Goal: Task Accomplishment & Management: Manage account settings

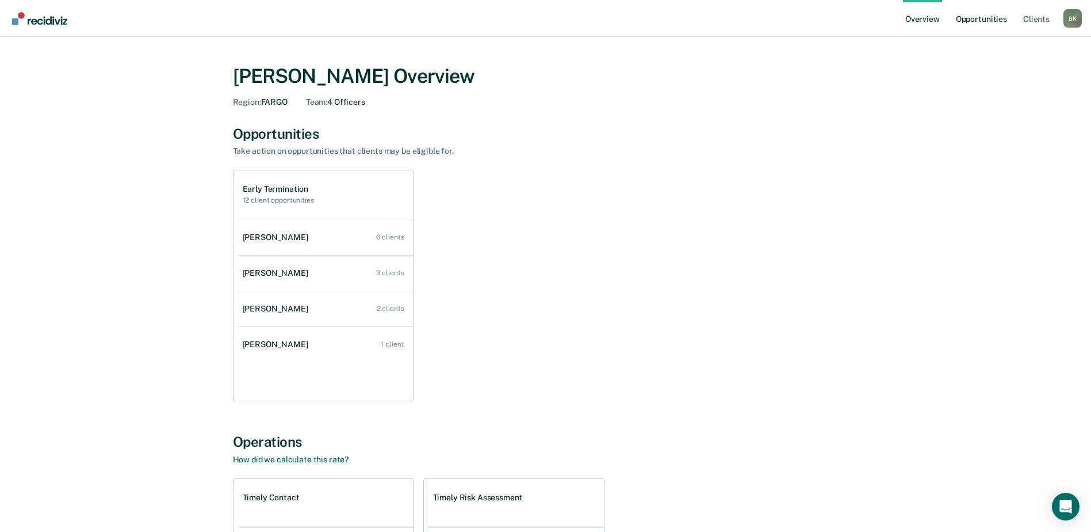
click at [969, 18] on link "Opportunities" at bounding box center [982, 18] width 56 height 37
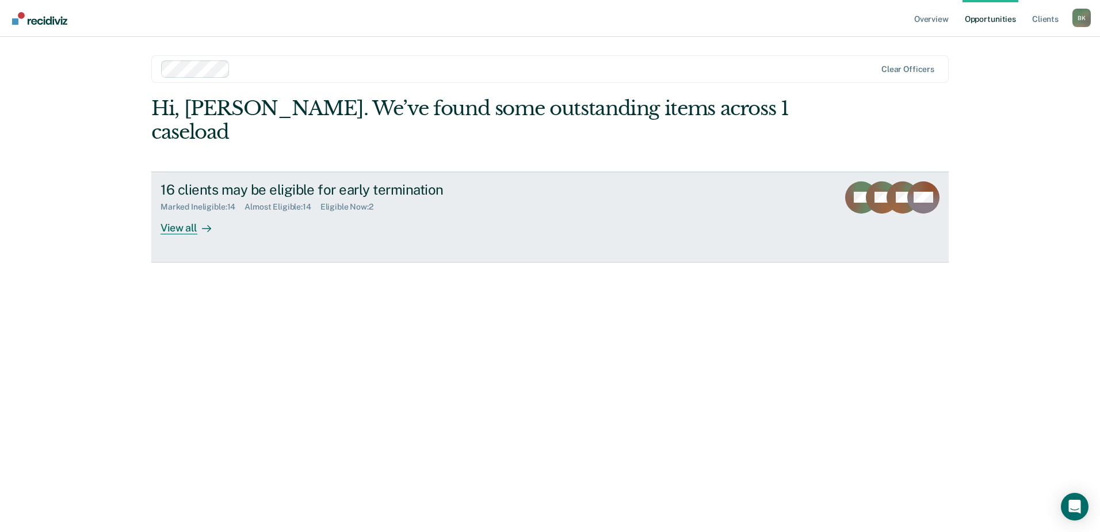
click at [188, 212] on div "View all" at bounding box center [192, 223] width 64 height 22
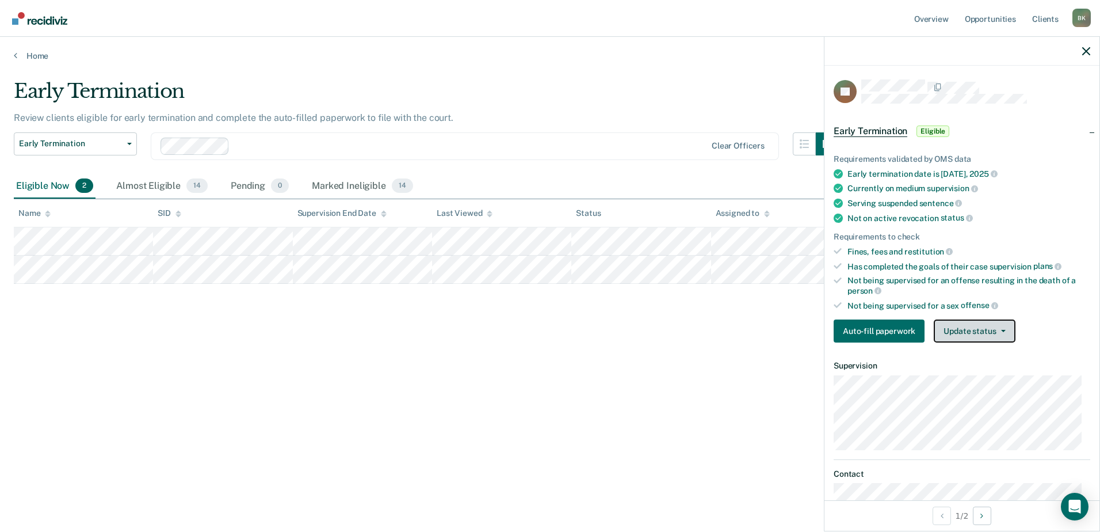
click at [973, 324] on button "Update status" at bounding box center [974, 330] width 81 height 23
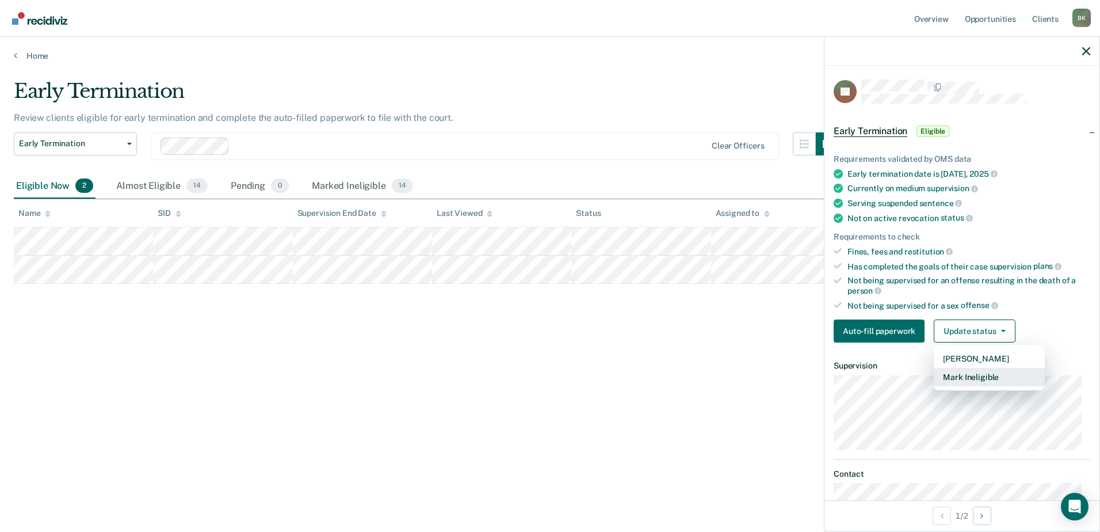
click at [970, 377] on button "Mark Ineligible" at bounding box center [989, 377] width 111 height 18
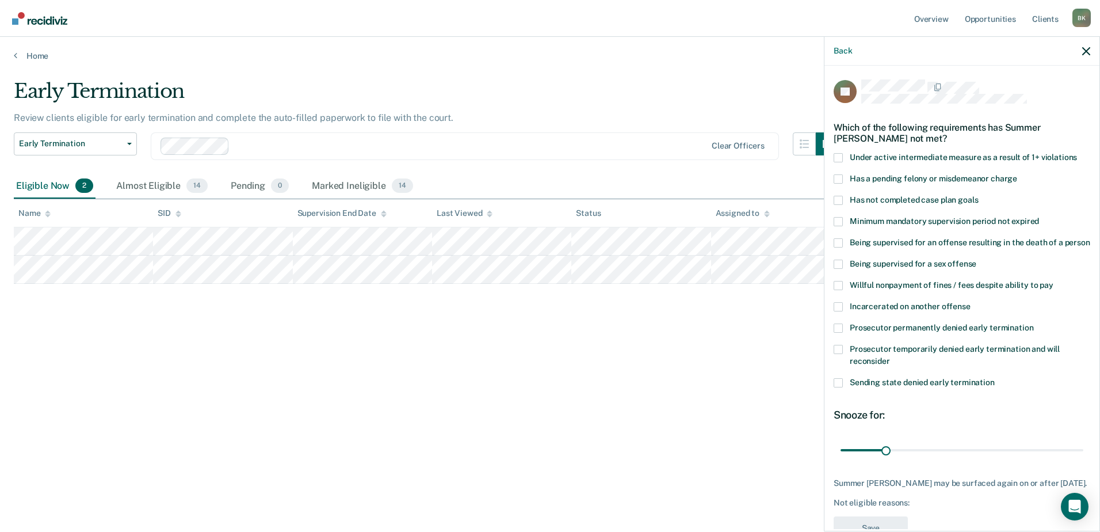
click at [839, 199] on span at bounding box center [837, 200] width 9 height 9
click at [978, 196] on input "Has not completed case plan goals" at bounding box center [978, 196] width 0 height 0
click at [840, 290] on span at bounding box center [837, 285] width 9 height 9
click at [1053, 281] on input "Willful nonpayment of fines / fees despite ability to pay" at bounding box center [1053, 281] width 0 height 0
drag, startPoint x: 886, startPoint y: 462, endPoint x: 926, endPoint y: 458, distance: 40.5
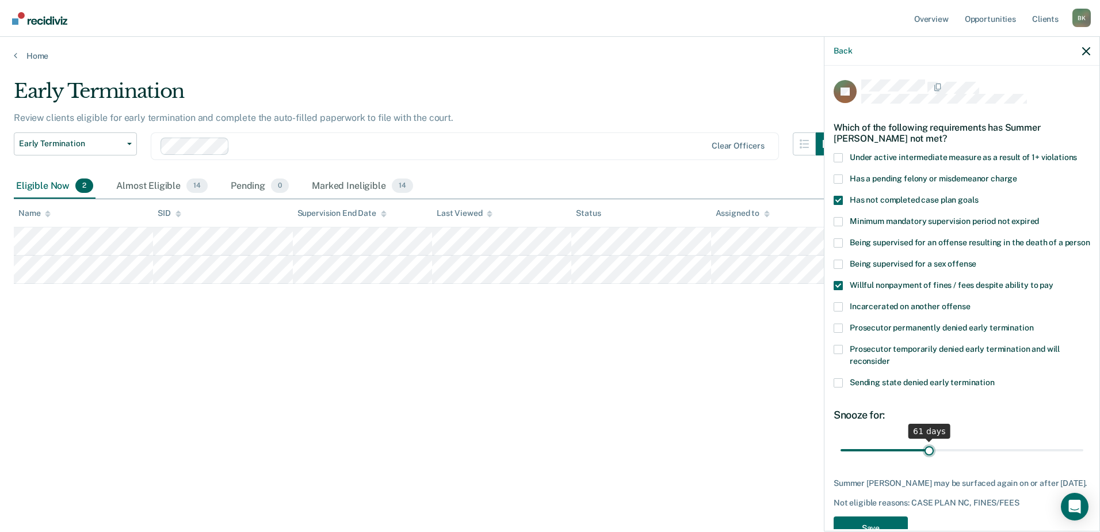
type input "61"
click at [926, 458] on input "range" at bounding box center [961, 449] width 243 height 20
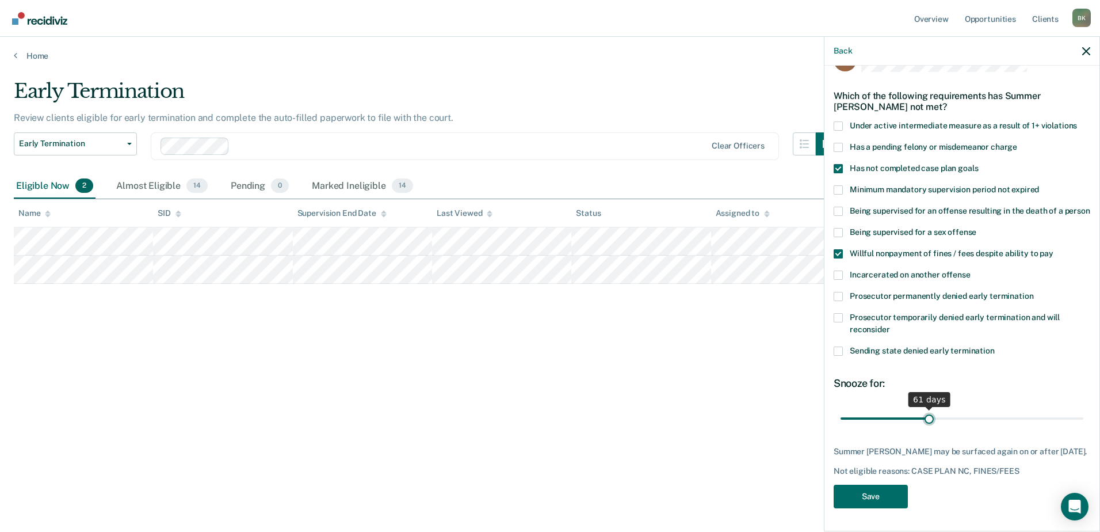
scroll to position [52, 0]
click at [886, 500] on button "Save" at bounding box center [870, 496] width 74 height 24
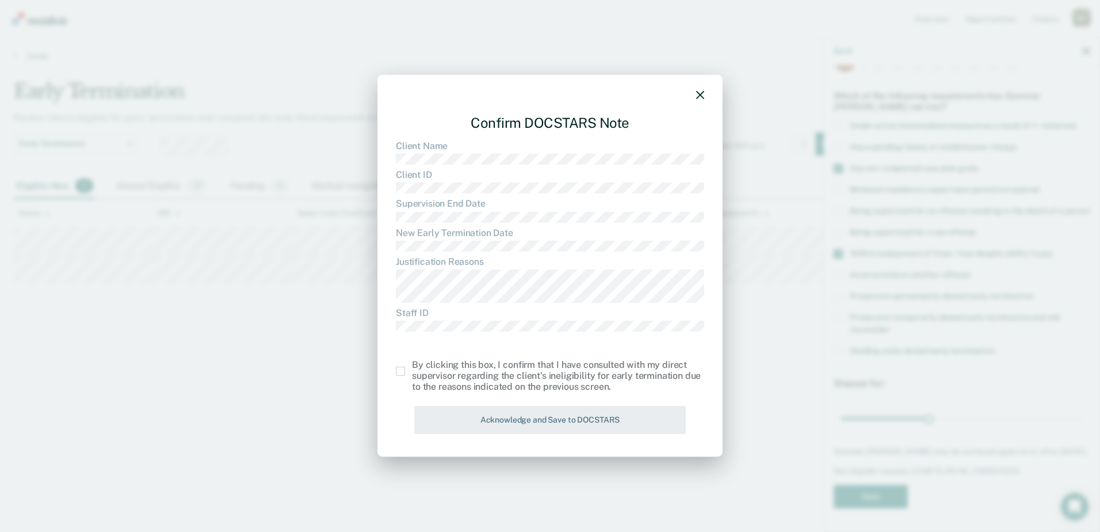
click at [400, 371] on span at bounding box center [400, 370] width 9 height 9
click at [412, 366] on input "checkbox" at bounding box center [412, 366] width 0 height 0
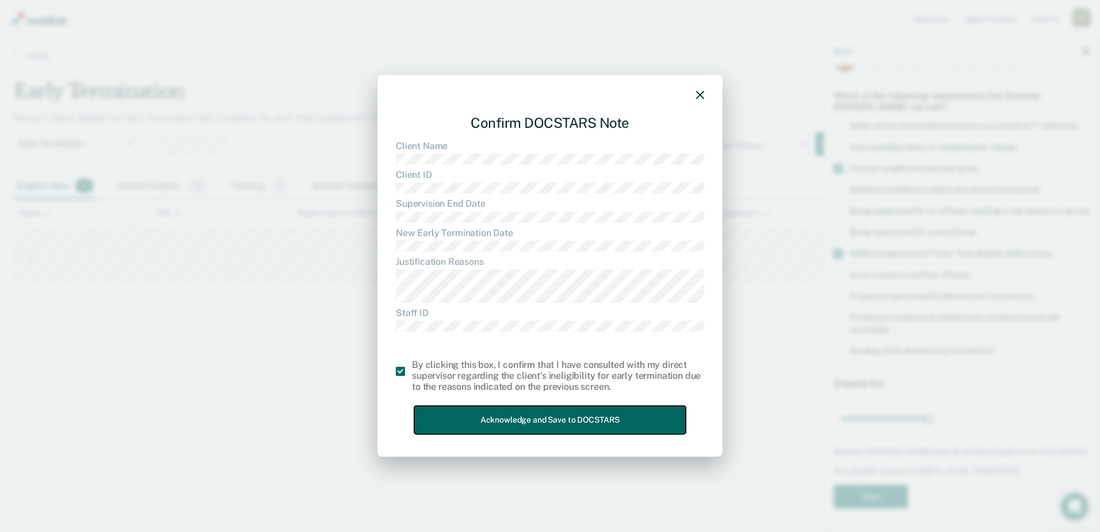
click at [443, 415] on button "Acknowledge and Save to DOCSTARS" at bounding box center [550, 420] width 272 height 28
